Goal: Task Accomplishment & Management: Use online tool/utility

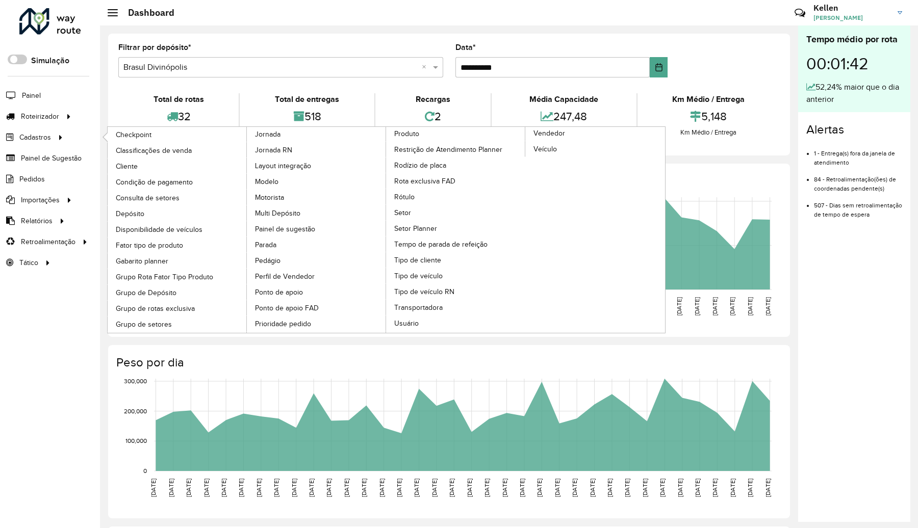
click at [78, 141] on li "Cadastros Checkpoint Classificações de venda Cliente Condição de pagamento Cons…" at bounding box center [50, 137] width 100 height 21
click at [551, 152] on span "Veículo" at bounding box center [545, 149] width 25 height 11
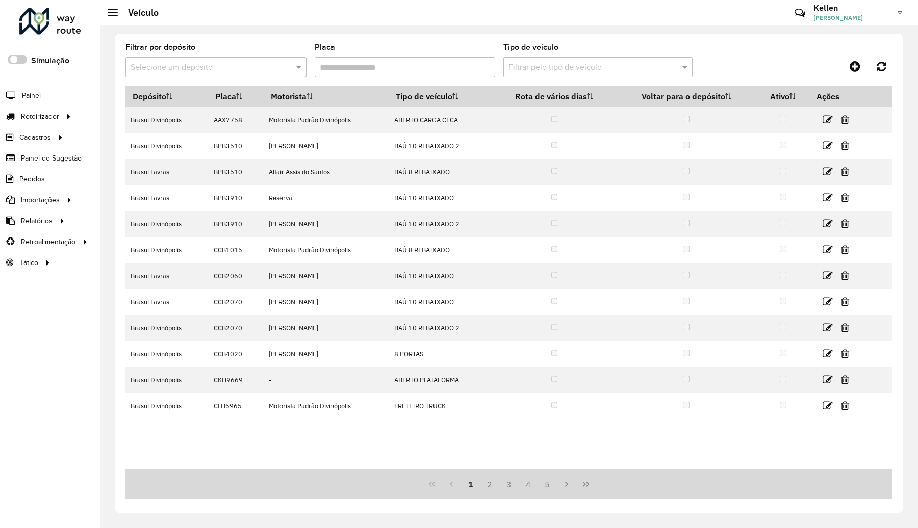
click at [352, 68] on input "Placa" at bounding box center [405, 67] width 181 height 20
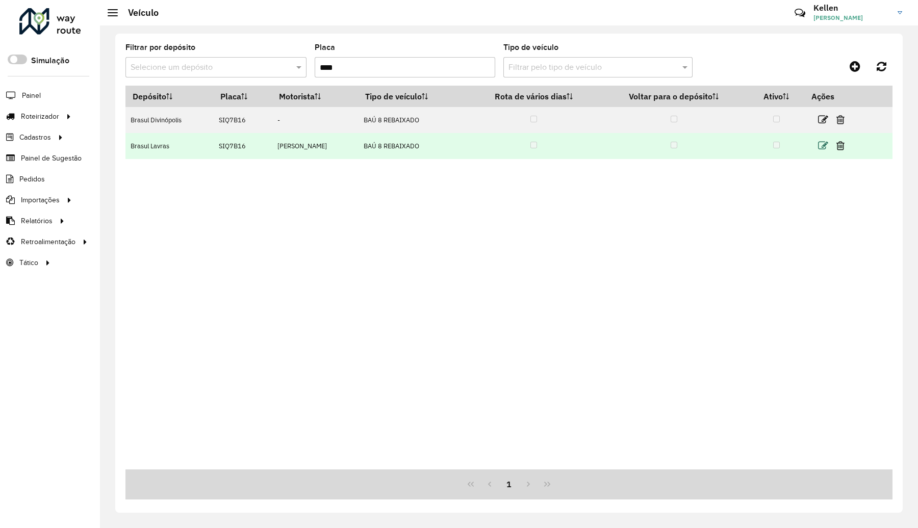
type input "****"
click at [825, 147] on icon at bounding box center [823, 146] width 10 height 10
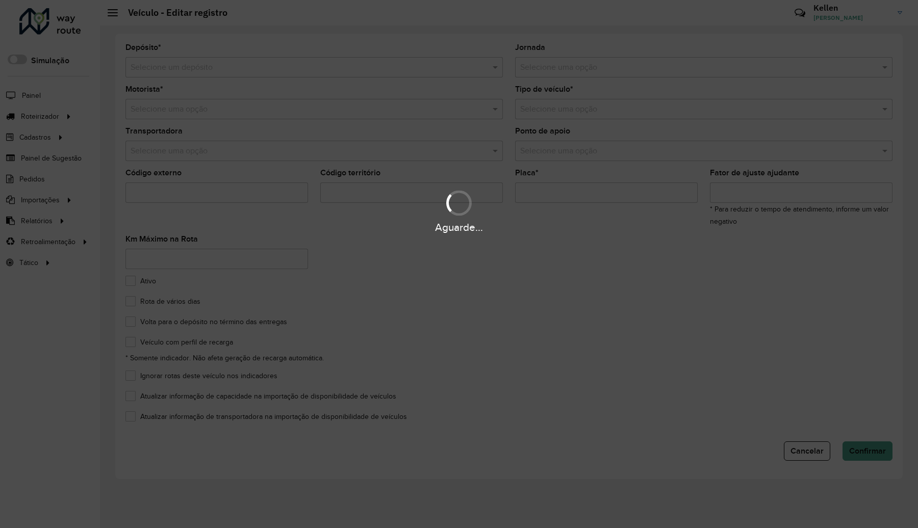
type input "*******"
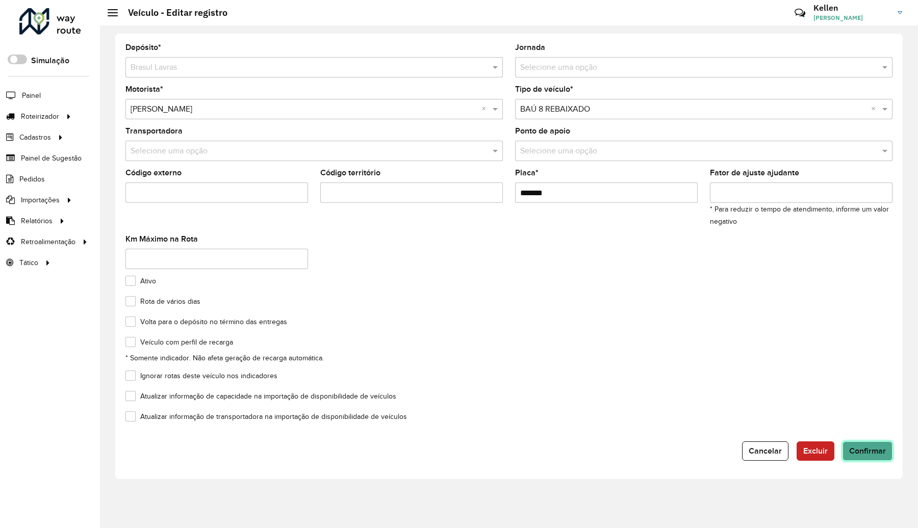
click at [870, 449] on span "Confirmar" at bounding box center [867, 451] width 37 height 9
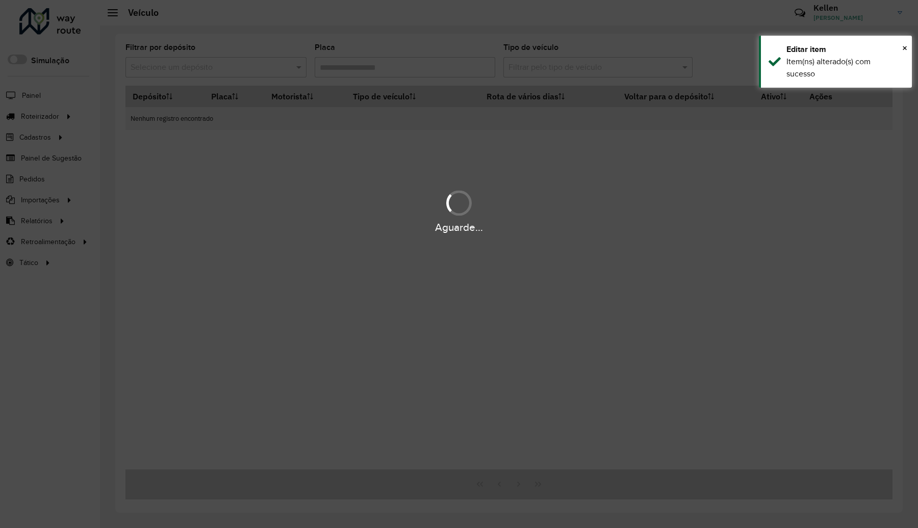
type input "****"
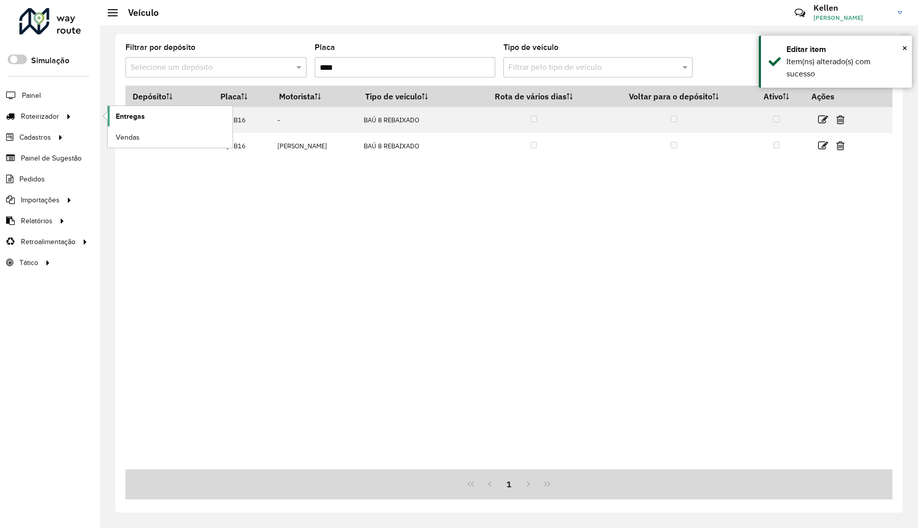
click at [121, 119] on span "Entregas" at bounding box center [130, 116] width 29 height 11
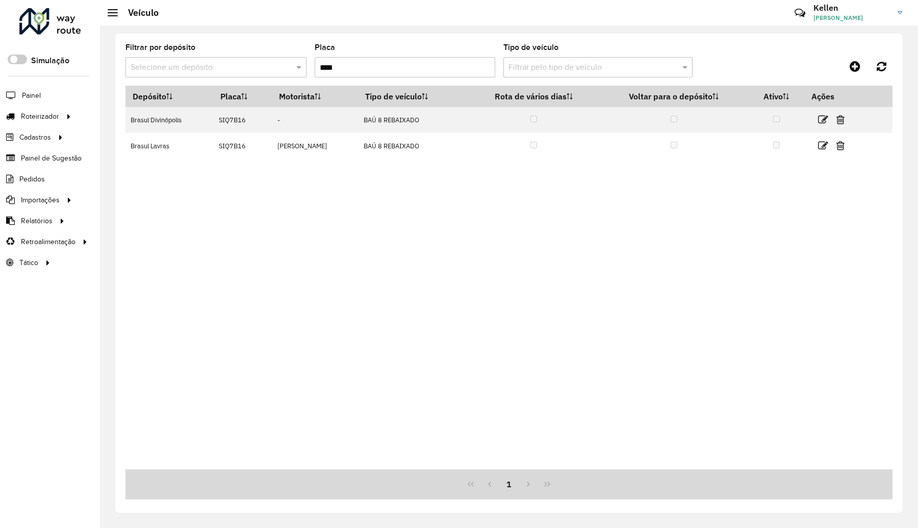
drag, startPoint x: 351, startPoint y: 74, endPoint x: 297, endPoint y: 79, distance: 54.3
click at [297, 79] on formly-group "Filtrar por depósito Selecione um depósito Placa **** Tipo de veículo Filtrar p…" at bounding box center [408, 65] width 567 height 42
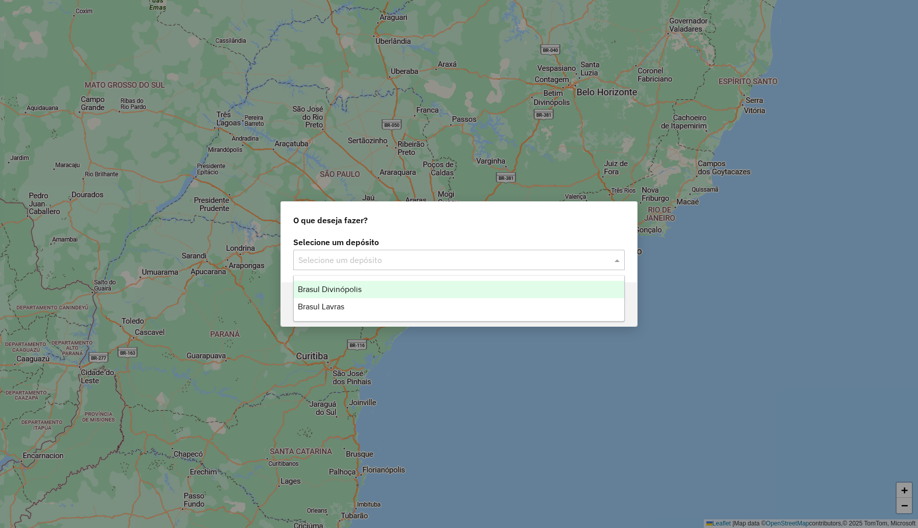
click at [417, 256] on input "text" at bounding box center [448, 260] width 301 height 12
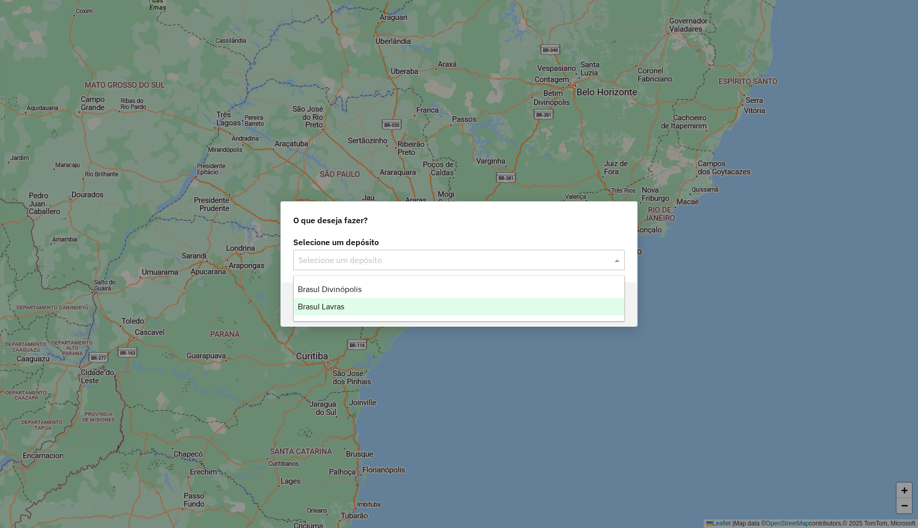
click at [378, 304] on div "Brasul Lavras" at bounding box center [459, 306] width 330 height 17
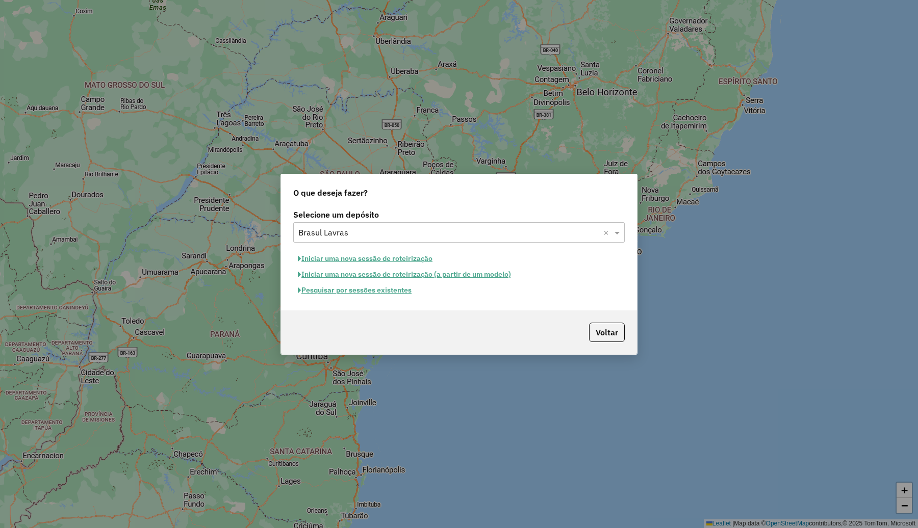
click at [397, 291] on button "Pesquisar por sessões existentes" at bounding box center [354, 291] width 123 height 16
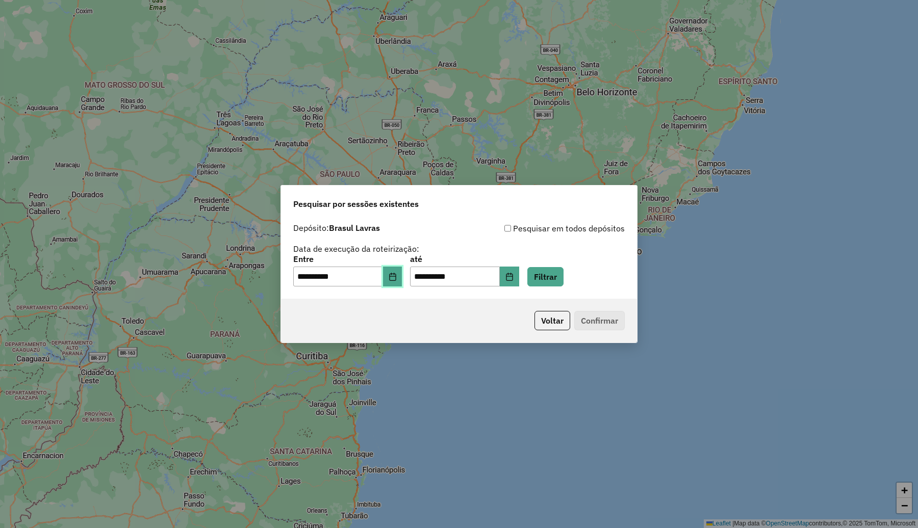
click at [397, 273] on icon "Choose Date" at bounding box center [393, 277] width 8 height 8
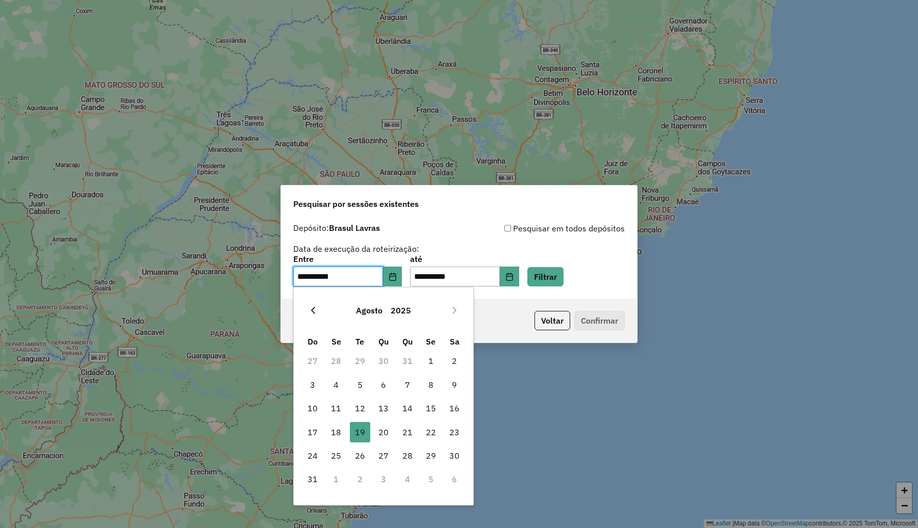
click at [316, 315] on button "Previous Month" at bounding box center [313, 310] width 16 height 16
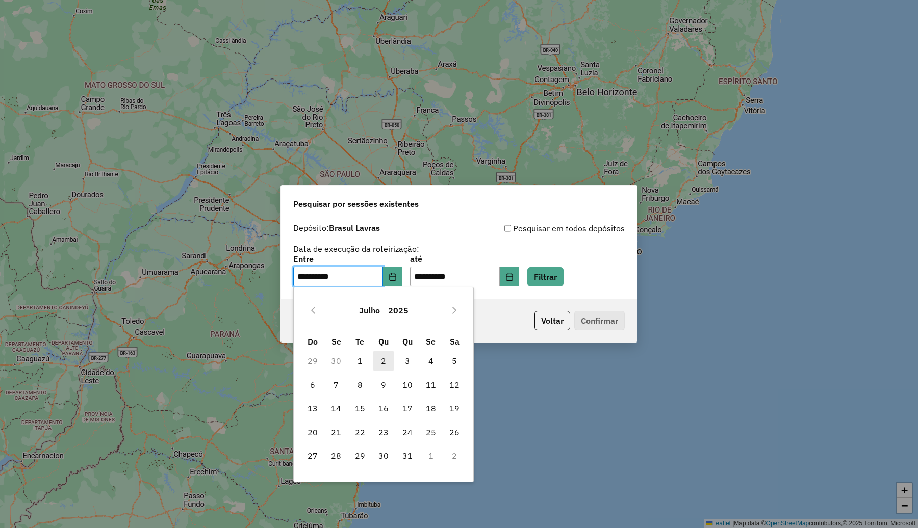
click at [383, 361] on span "2" at bounding box center [383, 361] width 20 height 20
type input "**********"
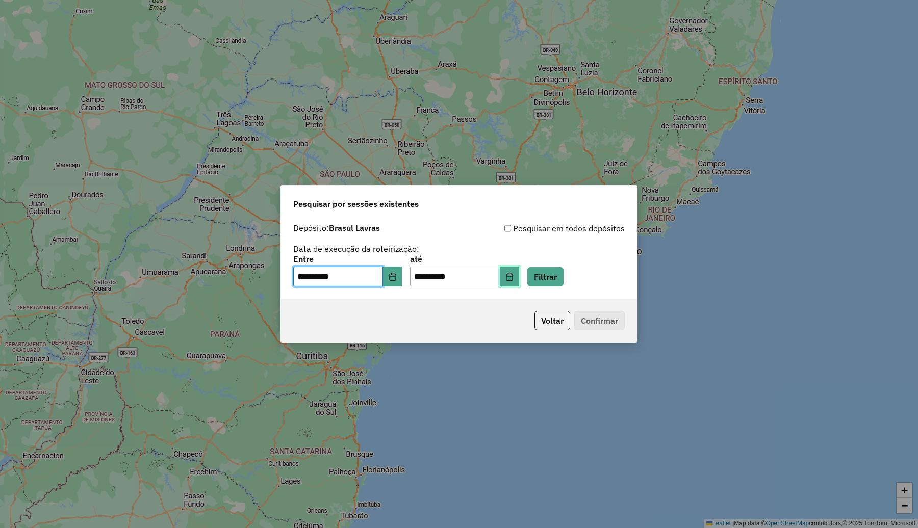
click at [519, 277] on button "Choose Date" at bounding box center [509, 277] width 19 height 20
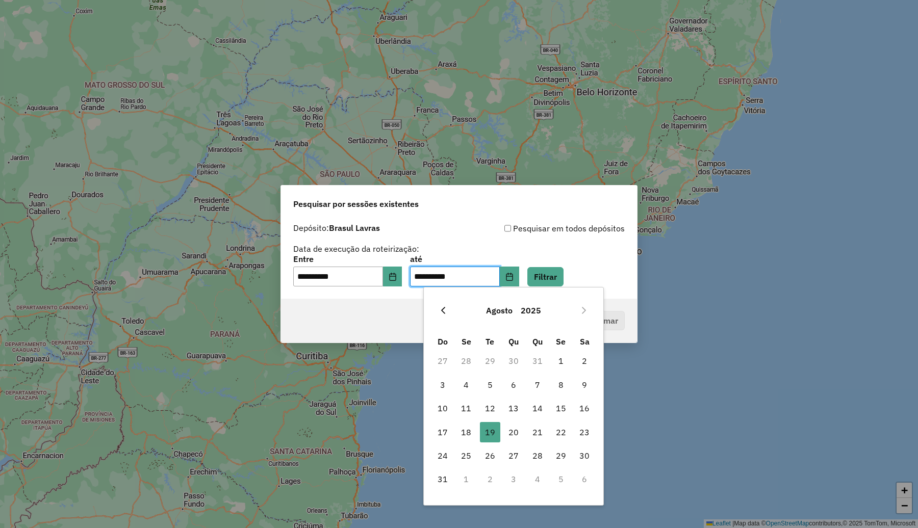
click at [441, 309] on icon "Previous Month" at bounding box center [443, 311] width 8 height 8
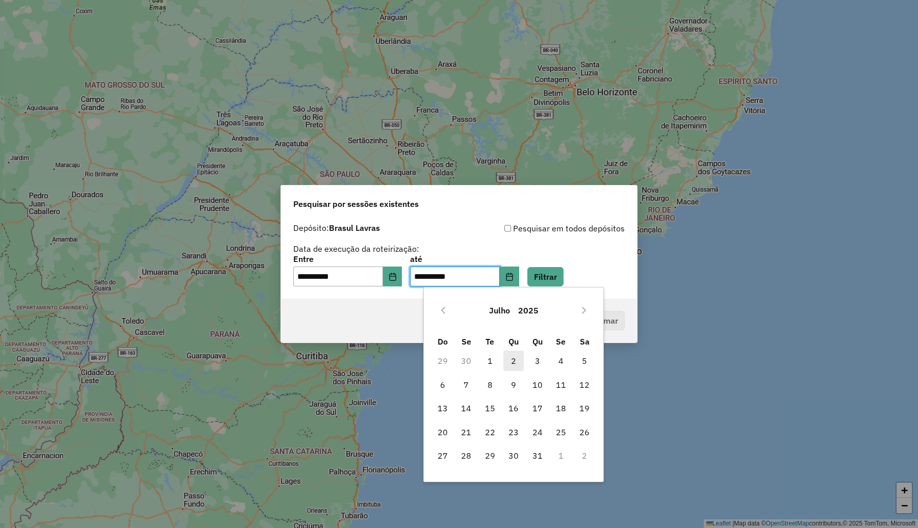
click at [510, 361] on span "2" at bounding box center [513, 361] width 20 height 20
type input "**********"
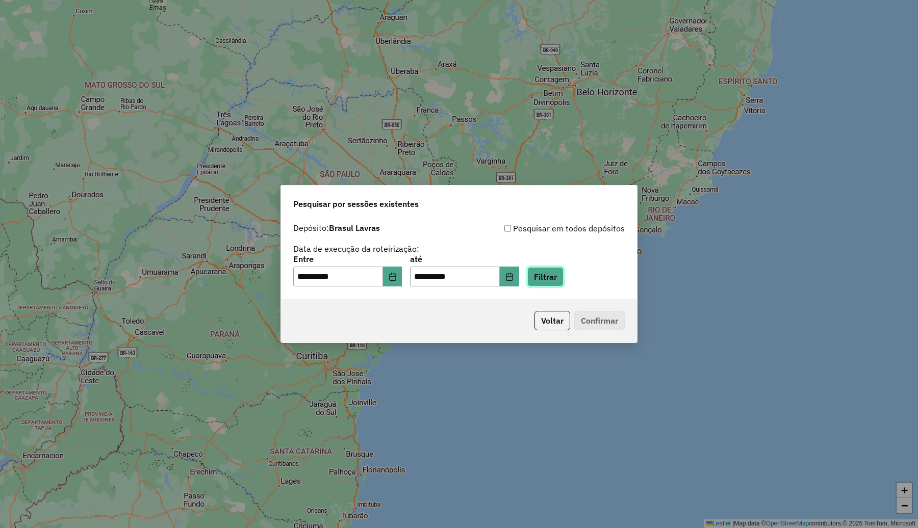
click at [564, 275] on button "Filtrar" at bounding box center [545, 276] width 36 height 19
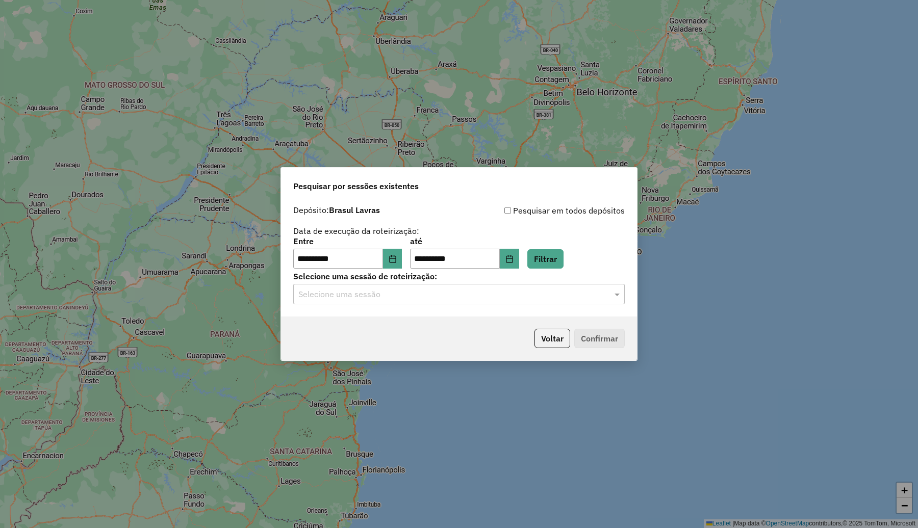
click at [406, 290] on input "text" at bounding box center [448, 295] width 301 height 12
click at [374, 322] on span "959076 - 02/07/2025 17:17" at bounding box center [336, 324] width 76 height 9
click at [604, 342] on button "Confirmar" at bounding box center [599, 338] width 50 height 19
click at [396, 255] on icon "Choose Date" at bounding box center [392, 259] width 7 height 8
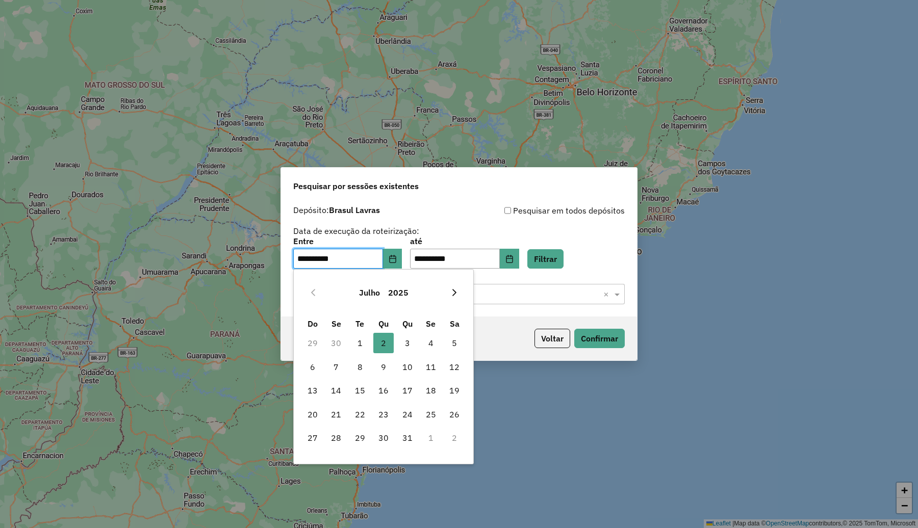
click at [452, 289] on icon "Next Month" at bounding box center [454, 293] width 8 height 8
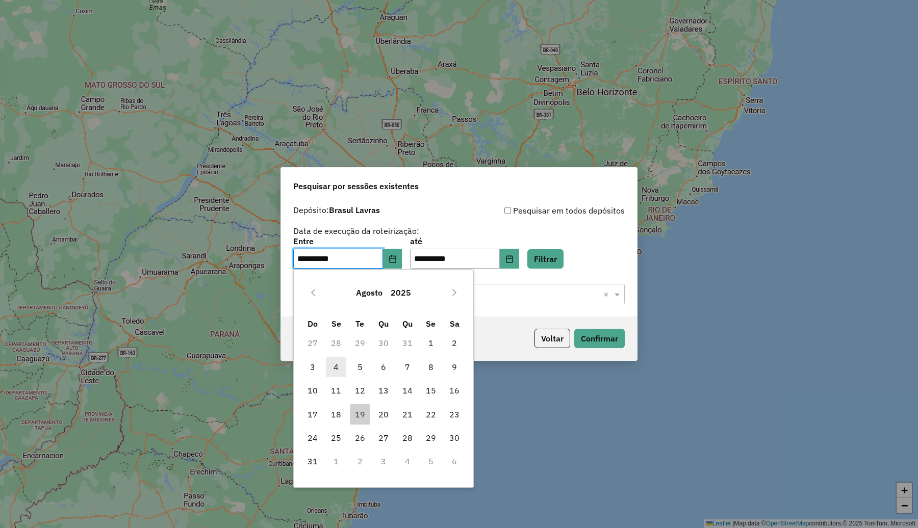
click at [332, 369] on span "4" at bounding box center [336, 367] width 20 height 20
type input "**********"
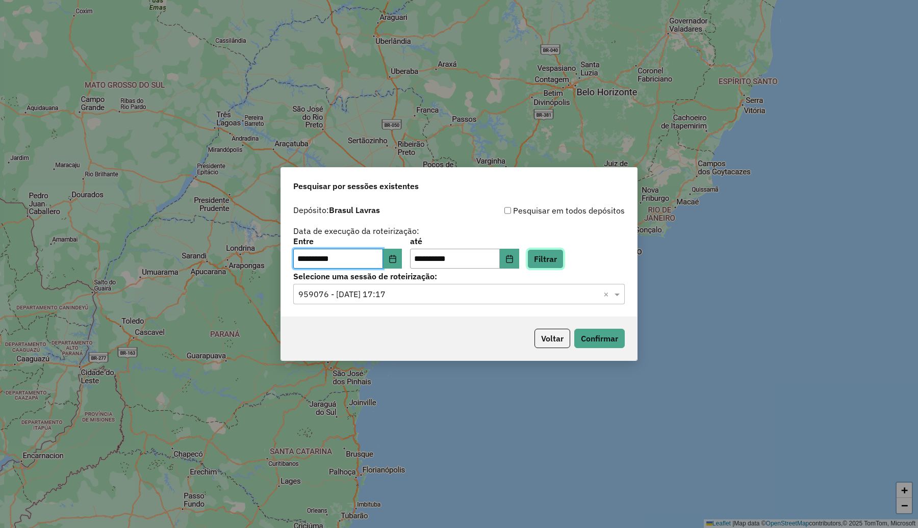
click at [564, 253] on button "Filtrar" at bounding box center [545, 258] width 36 height 19
click at [459, 292] on input "text" at bounding box center [448, 295] width 301 height 12
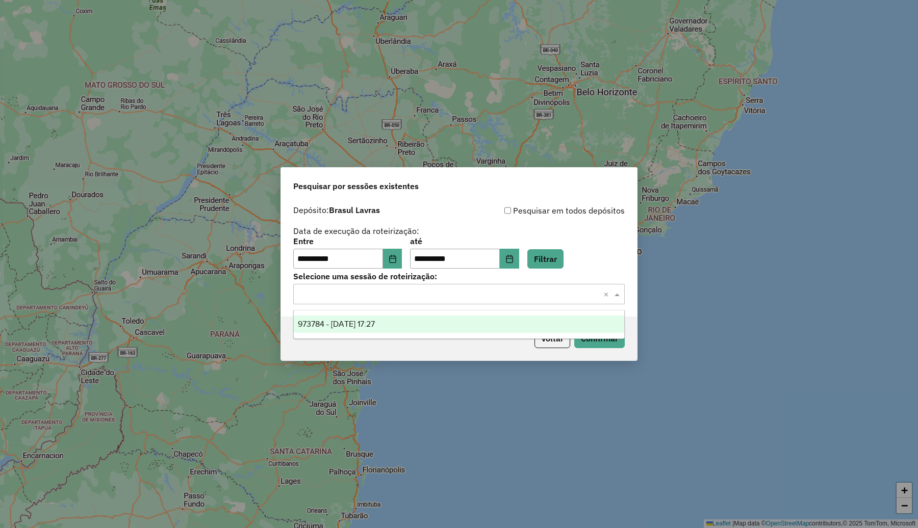
click at [375, 320] on span "973784 - 04/08/2025 17:27" at bounding box center [336, 324] width 77 height 9
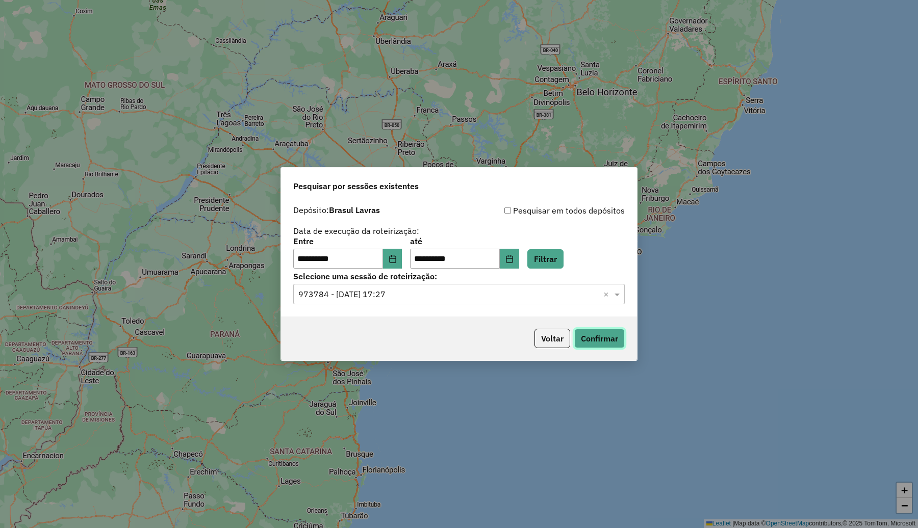
click at [603, 334] on button "Confirmar" at bounding box center [599, 338] width 50 height 19
click at [398, 254] on button "Choose Date" at bounding box center [392, 259] width 19 height 20
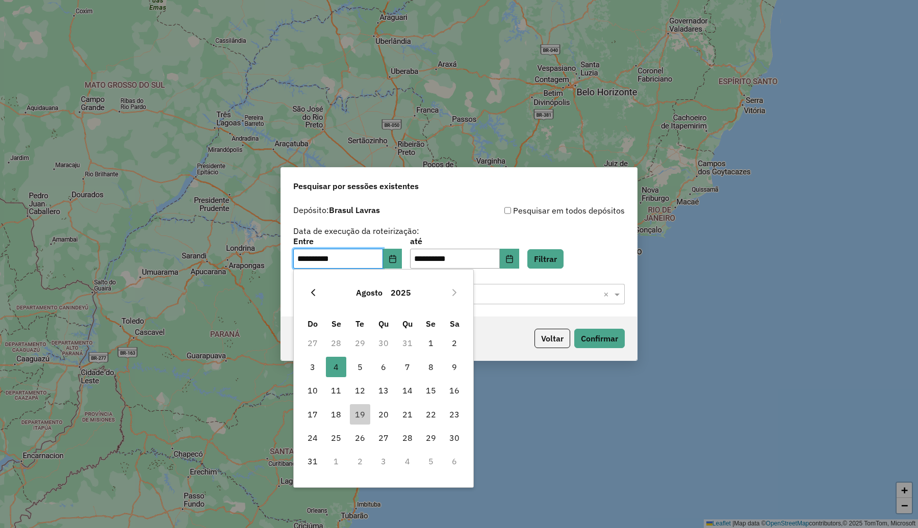
click at [307, 292] on button "Previous Month" at bounding box center [313, 293] width 16 height 16
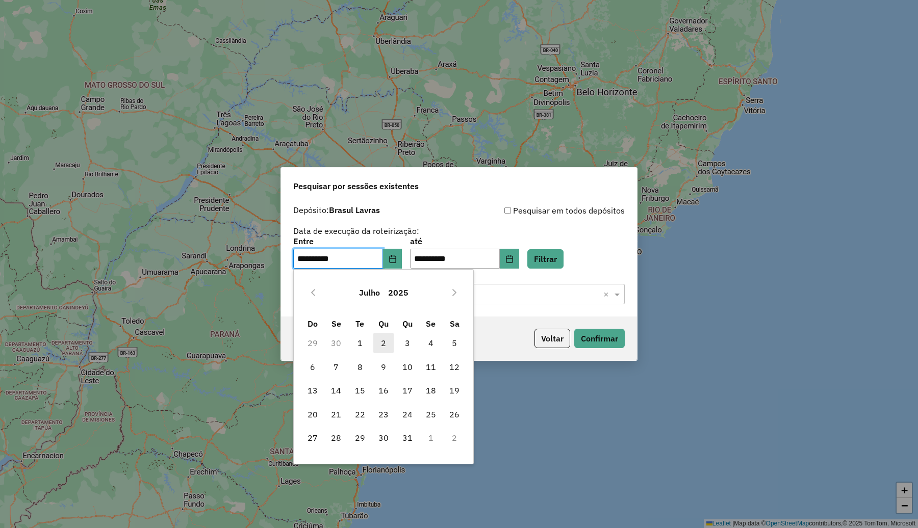
click at [381, 346] on span "2" at bounding box center [383, 343] width 20 height 20
type input "**********"
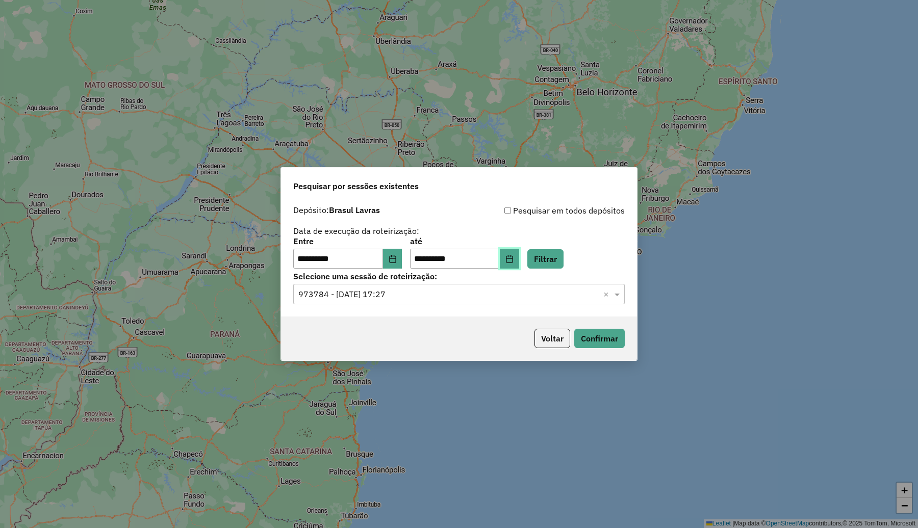
click at [519, 257] on button "Choose Date" at bounding box center [509, 259] width 19 height 20
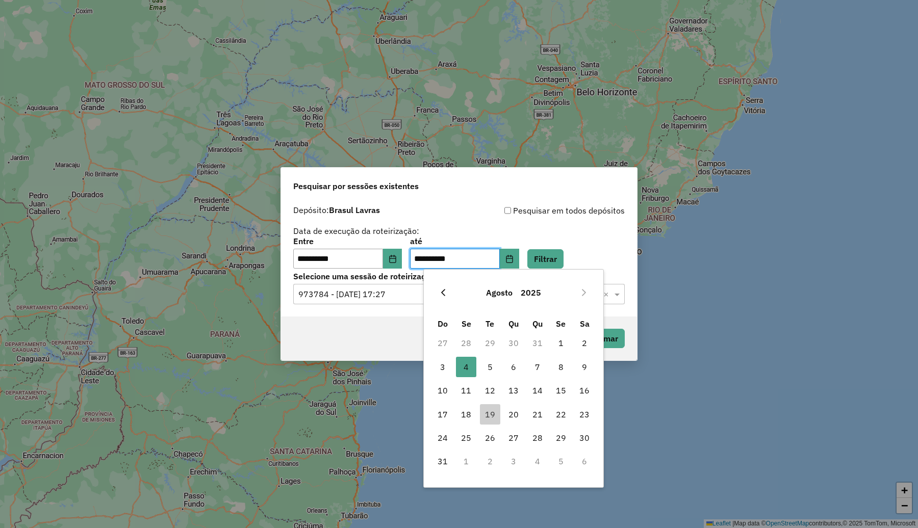
click at [445, 293] on icon "Previous Month" at bounding box center [443, 293] width 8 height 8
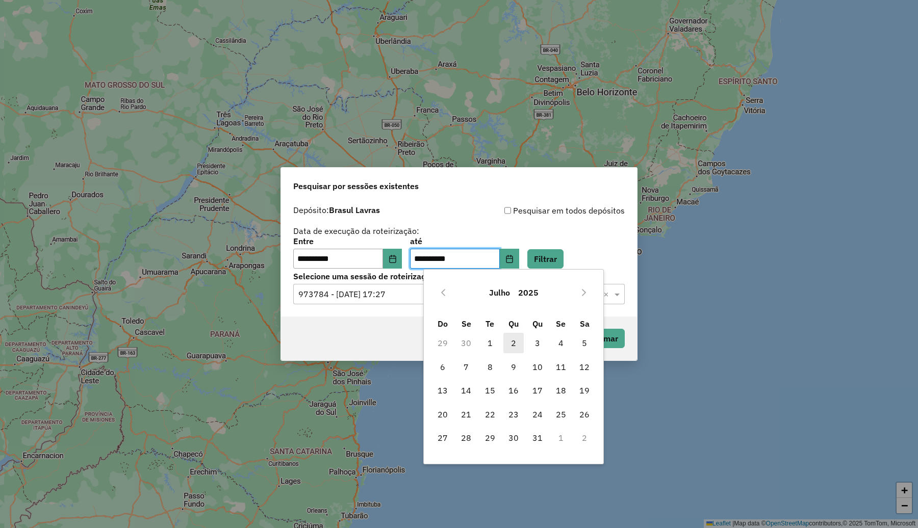
click at [514, 341] on span "2" at bounding box center [513, 343] width 20 height 20
type input "**********"
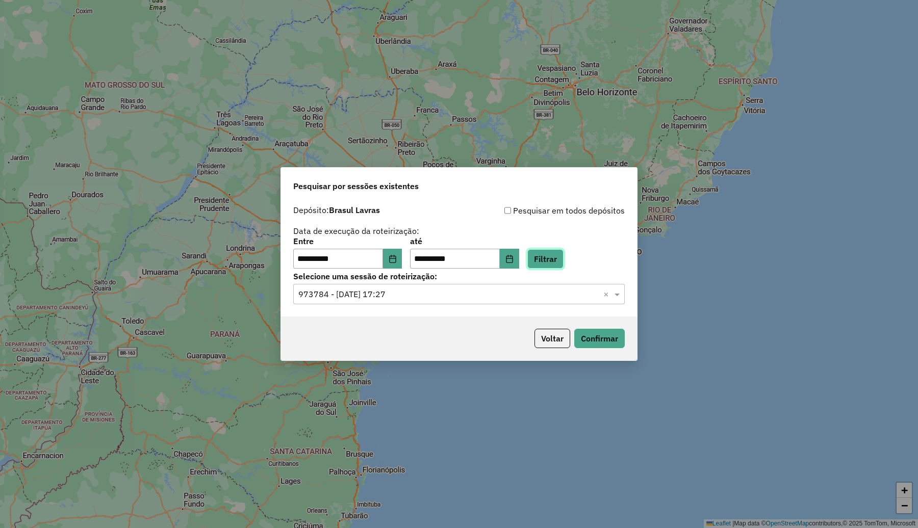
click at [564, 264] on button "Filtrar" at bounding box center [545, 258] width 36 height 19
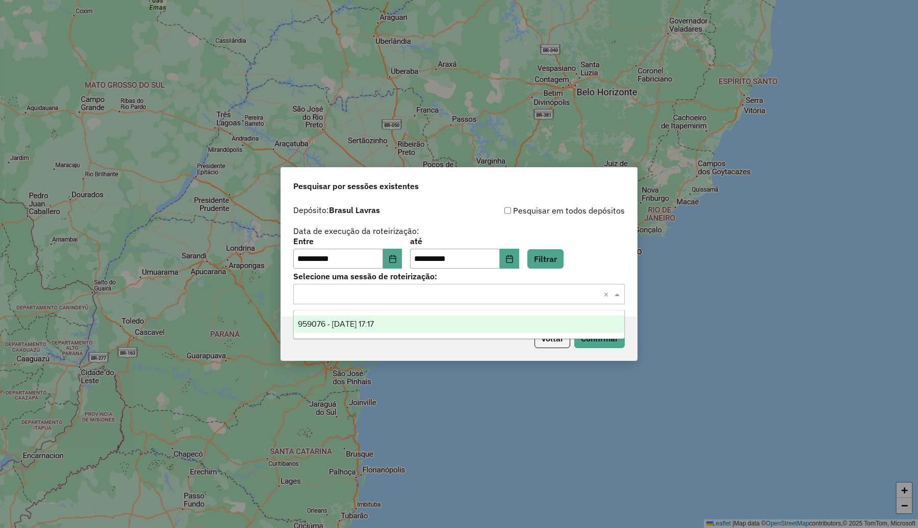
click at [452, 291] on input "text" at bounding box center [448, 295] width 301 height 12
click at [374, 328] on span "959076 - 02/07/2025 17:17" at bounding box center [336, 324] width 76 height 9
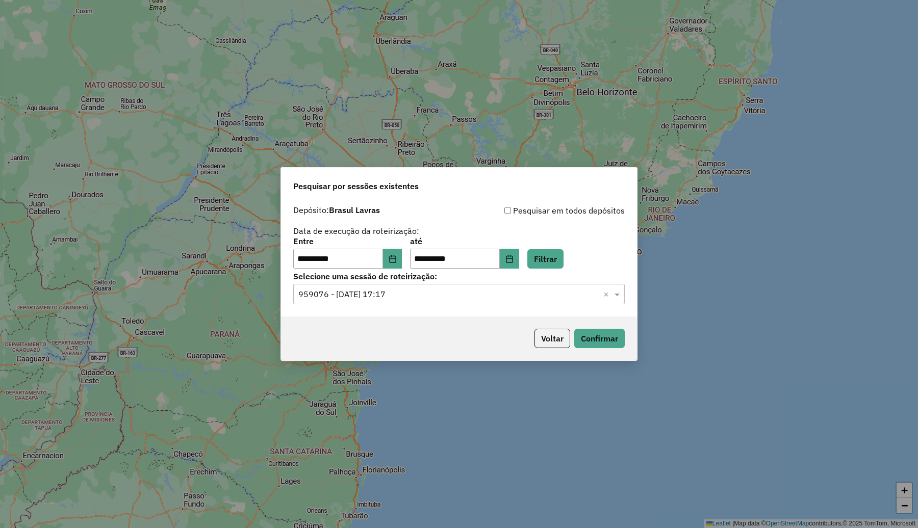
click at [620, 328] on div "Voltar Confirmar" at bounding box center [459, 339] width 356 height 44
click at [612, 338] on button "Confirmar" at bounding box center [599, 338] width 50 height 19
click at [397, 260] on icon "Choose Date" at bounding box center [393, 259] width 8 height 8
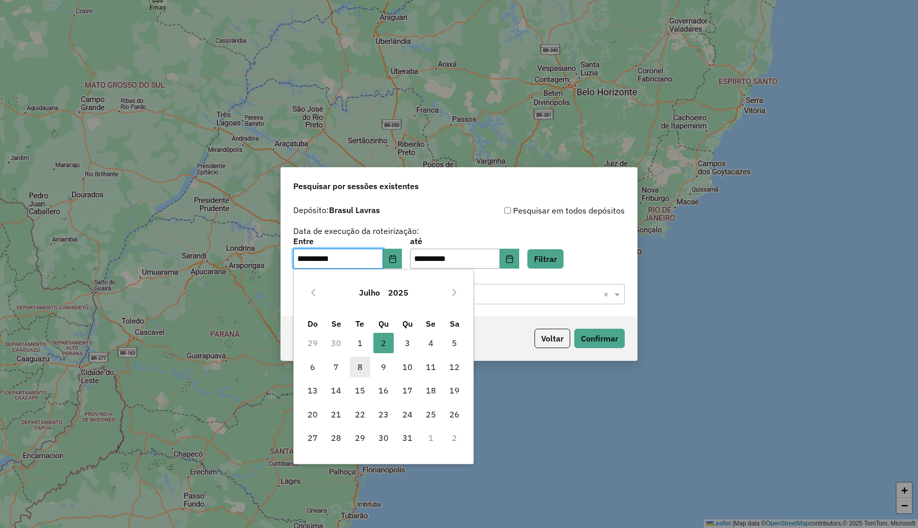
click at [363, 370] on span "8" at bounding box center [360, 367] width 20 height 20
type input "**********"
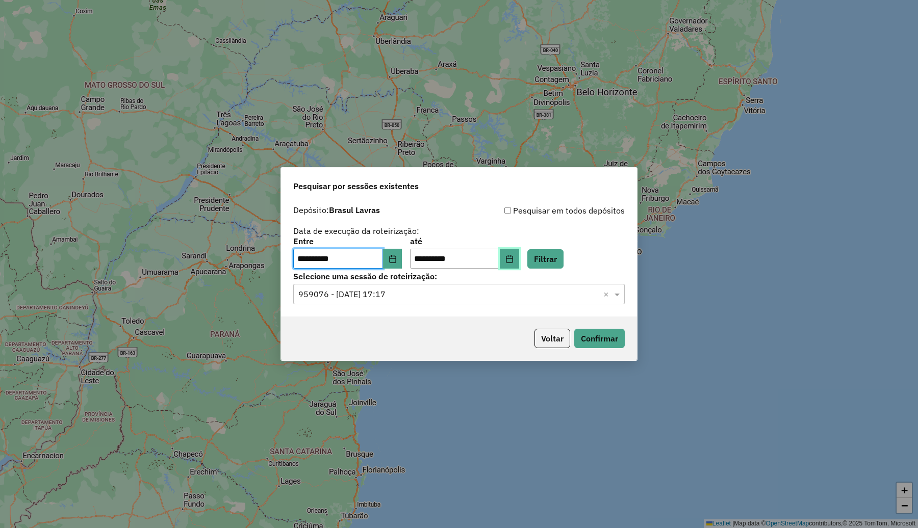
click at [519, 266] on button "Choose Date" at bounding box center [509, 259] width 19 height 20
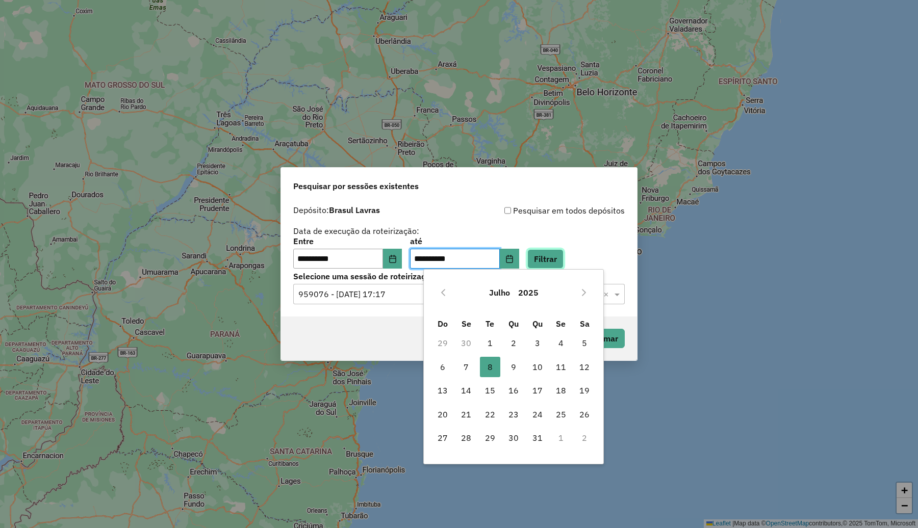
click at [564, 255] on button "Filtrar" at bounding box center [545, 258] width 36 height 19
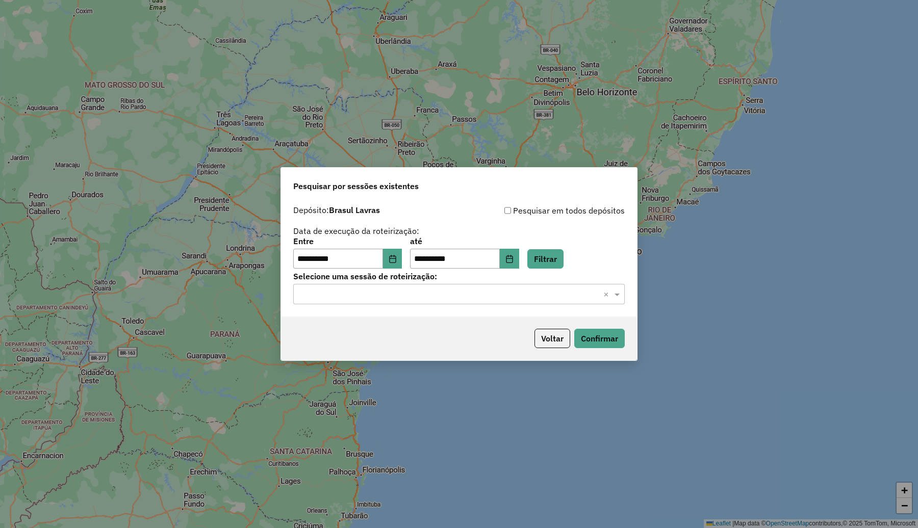
click at [523, 292] on input "text" at bounding box center [448, 295] width 301 height 12
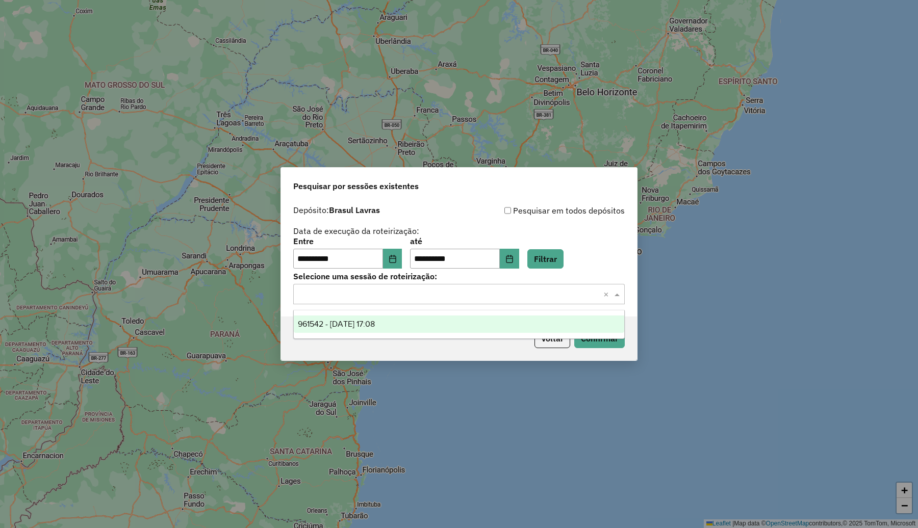
click at [416, 328] on div "961542 - 08/07/2025 17:08" at bounding box center [459, 324] width 330 height 17
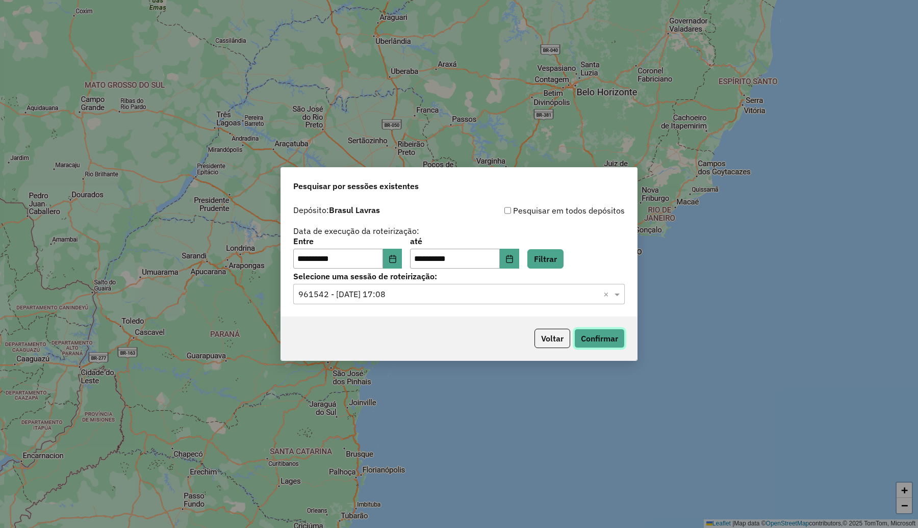
click at [598, 335] on button "Confirmar" at bounding box center [599, 338] width 50 height 19
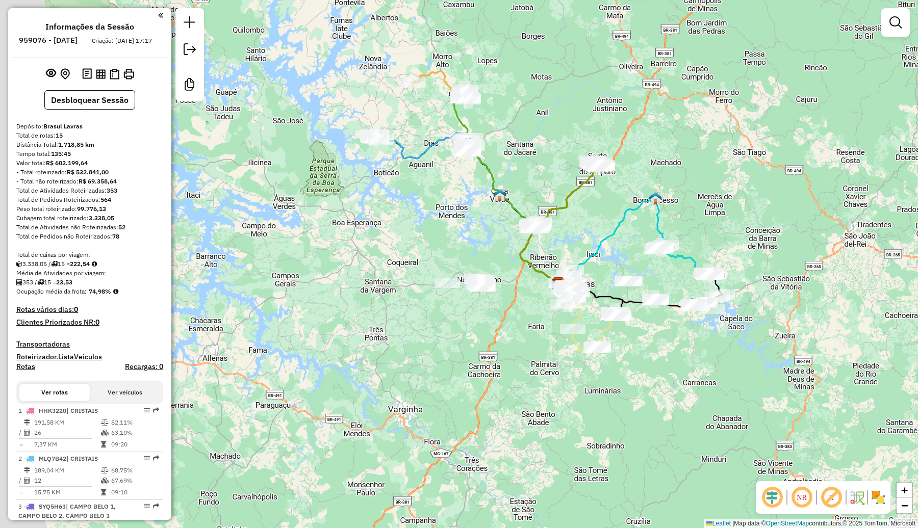
drag, startPoint x: 337, startPoint y: 349, endPoint x: 439, endPoint y: 371, distance: 104.2
click at [439, 371] on div "Janela de atendimento Grade de atendimento Capacidade Transportadoras Veículos …" at bounding box center [459, 264] width 918 height 528
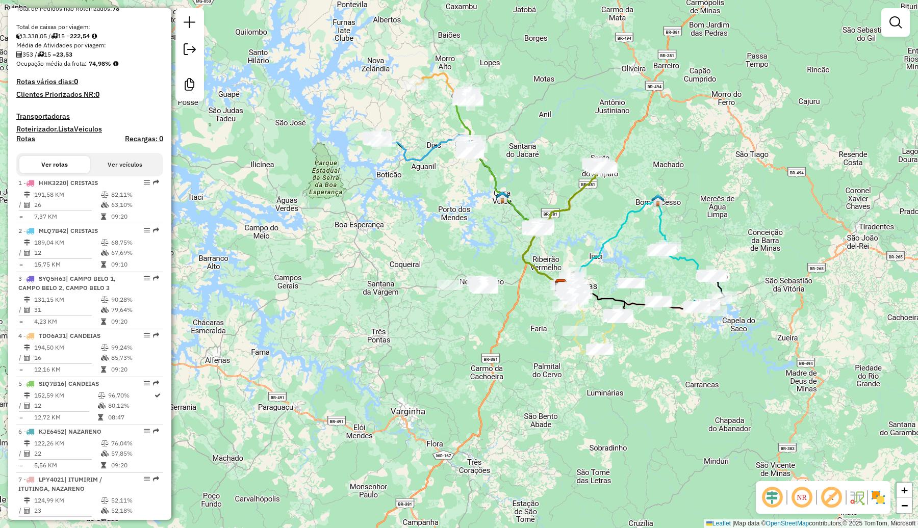
scroll to position [255, 0]
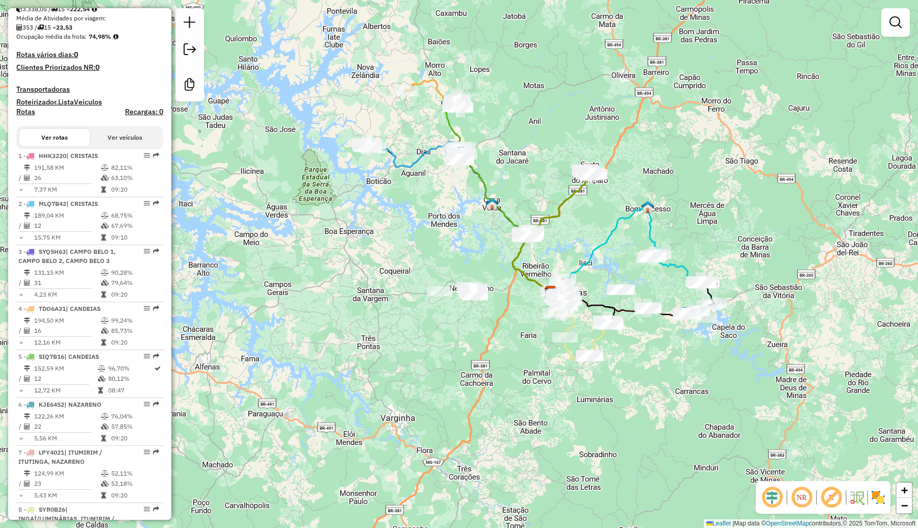
drag, startPoint x: 666, startPoint y: 366, endPoint x: 655, endPoint y: 372, distance: 12.2
click at [655, 372] on div "Janela de atendimento Grade de atendimento Capacidade Transportadoras Veículos …" at bounding box center [459, 264] width 918 height 528
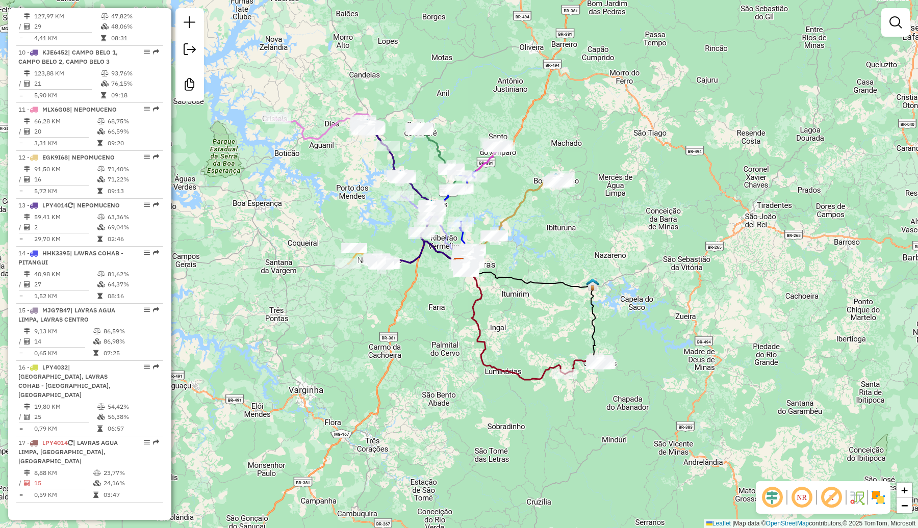
scroll to position [850, 0]
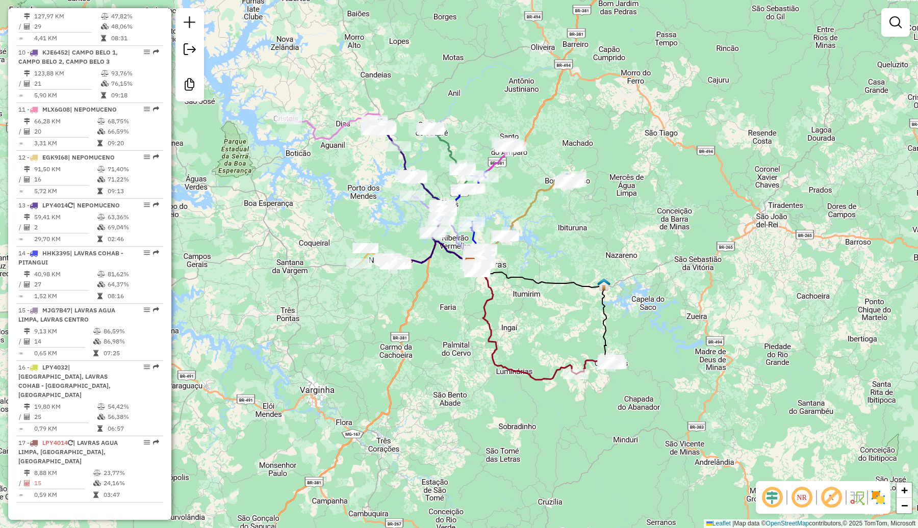
drag, startPoint x: 383, startPoint y: 312, endPoint x: 411, endPoint y: 312, distance: 28.1
click at [411, 312] on div "Janela de atendimento Grade de atendimento Capacidade Transportadoras Veículos …" at bounding box center [459, 264] width 918 height 528
